Goal: Find specific page/section: Find specific page/section

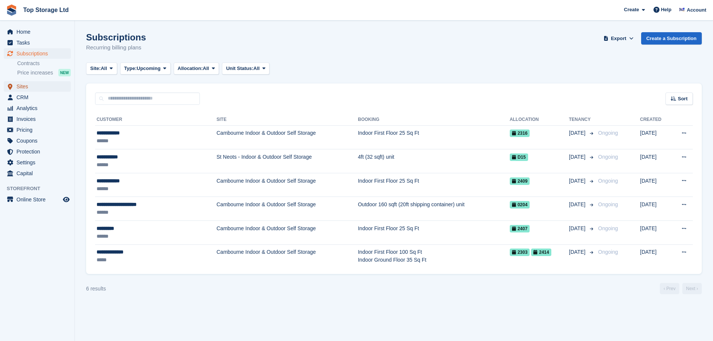
click at [28, 89] on span "Sites" at bounding box center [38, 86] width 45 height 10
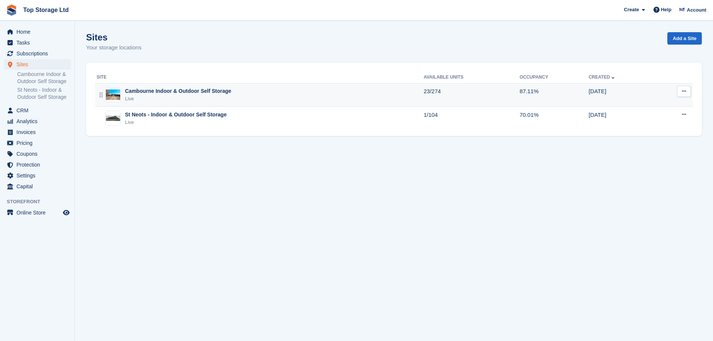
click at [178, 95] on div "Cambourne Indoor & Outdoor Self Storage" at bounding box center [178, 91] width 106 height 8
